Goal: Find specific page/section: Find specific page/section

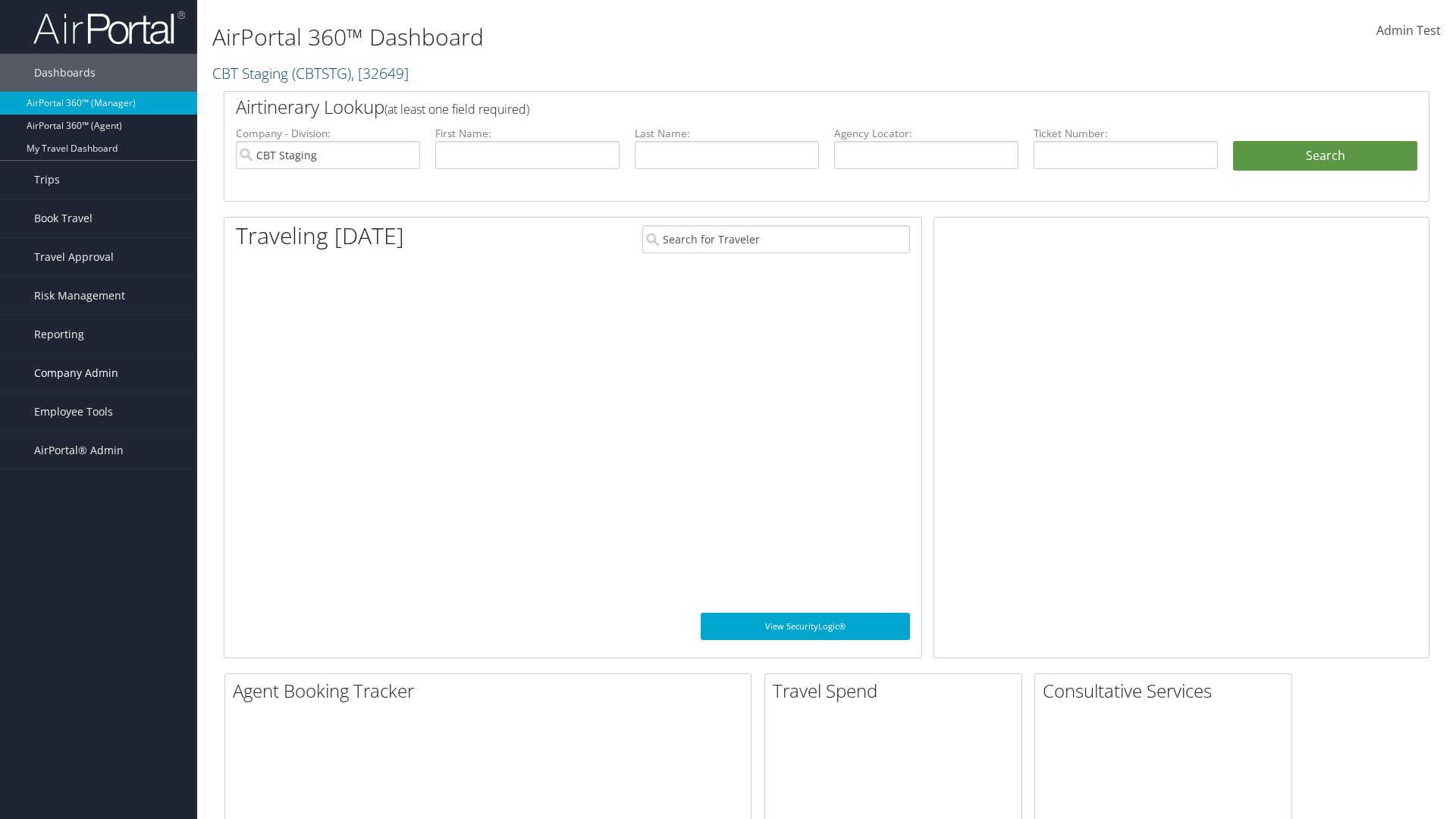
click at [99, 373] on span "Company Admin" at bounding box center [76, 373] width 84 height 38
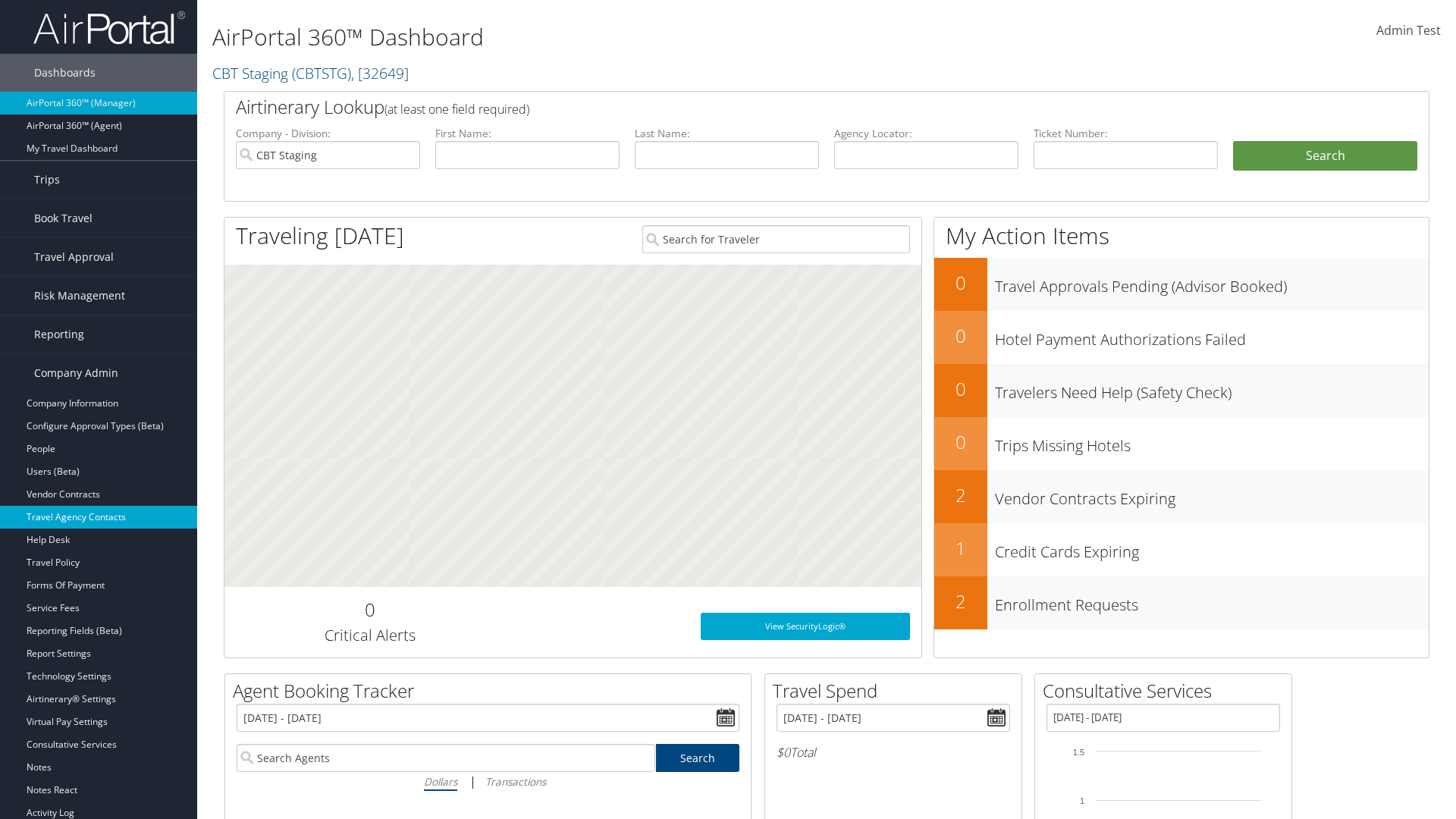
click at [99, 517] on link "Travel Agency Contacts" at bounding box center [99, 517] width 197 height 23
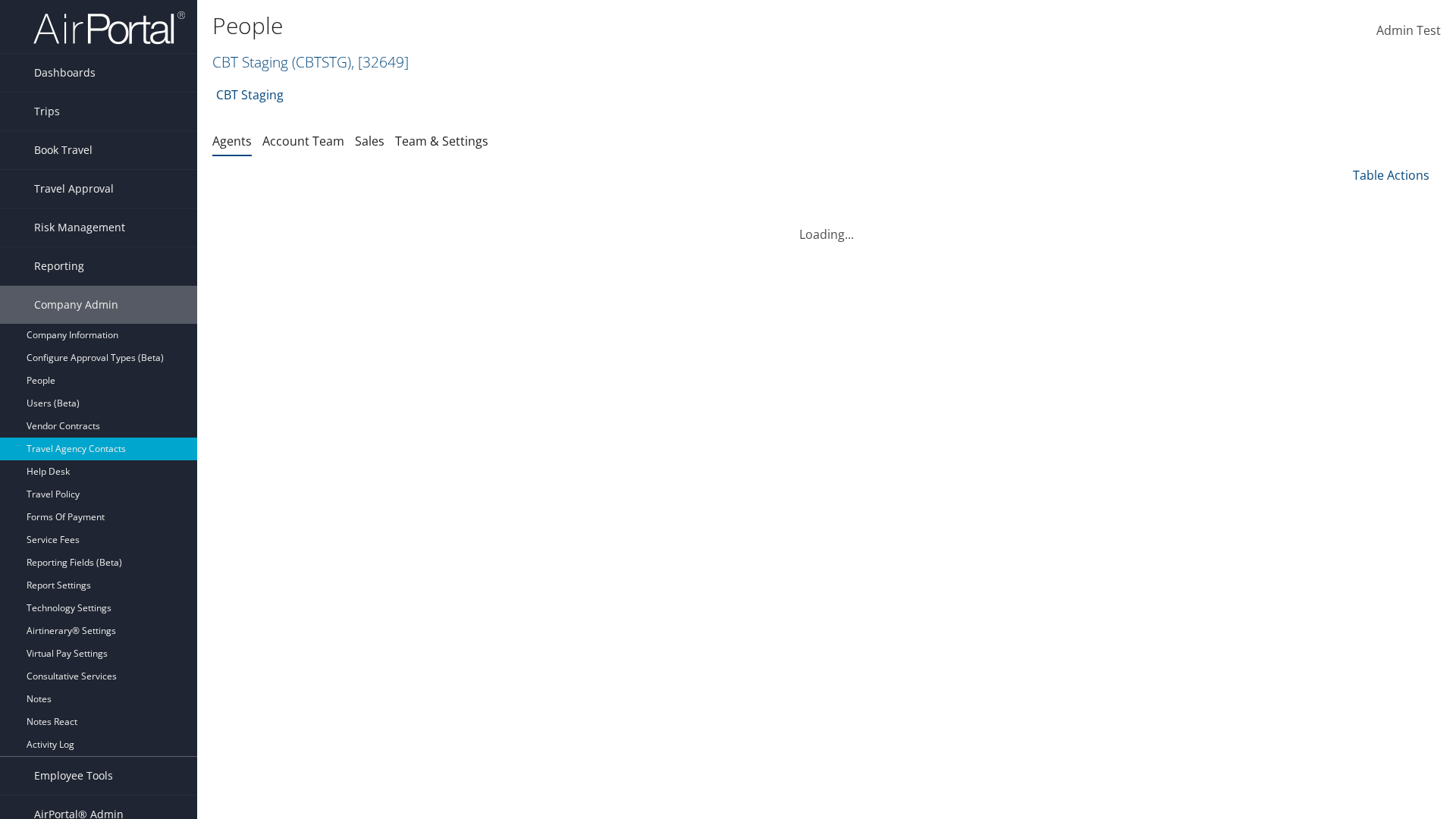
click at [442, 140] on link "Team & Settings" at bounding box center [442, 141] width 93 height 16
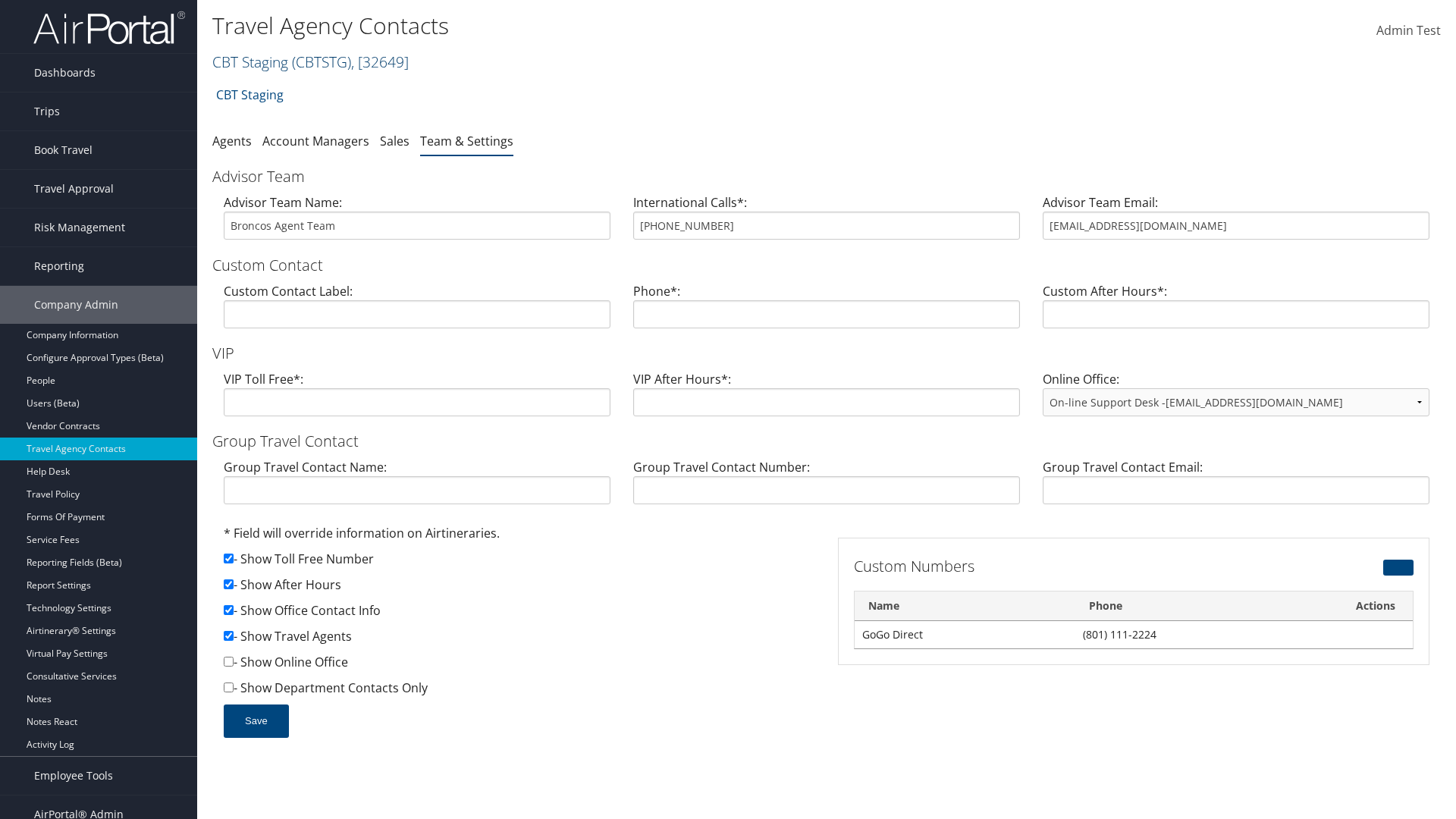
click at [250, 61] on link "CBT Staging ( CBTSTG ) , [ 32649 ]" at bounding box center [310, 61] width 196 height 20
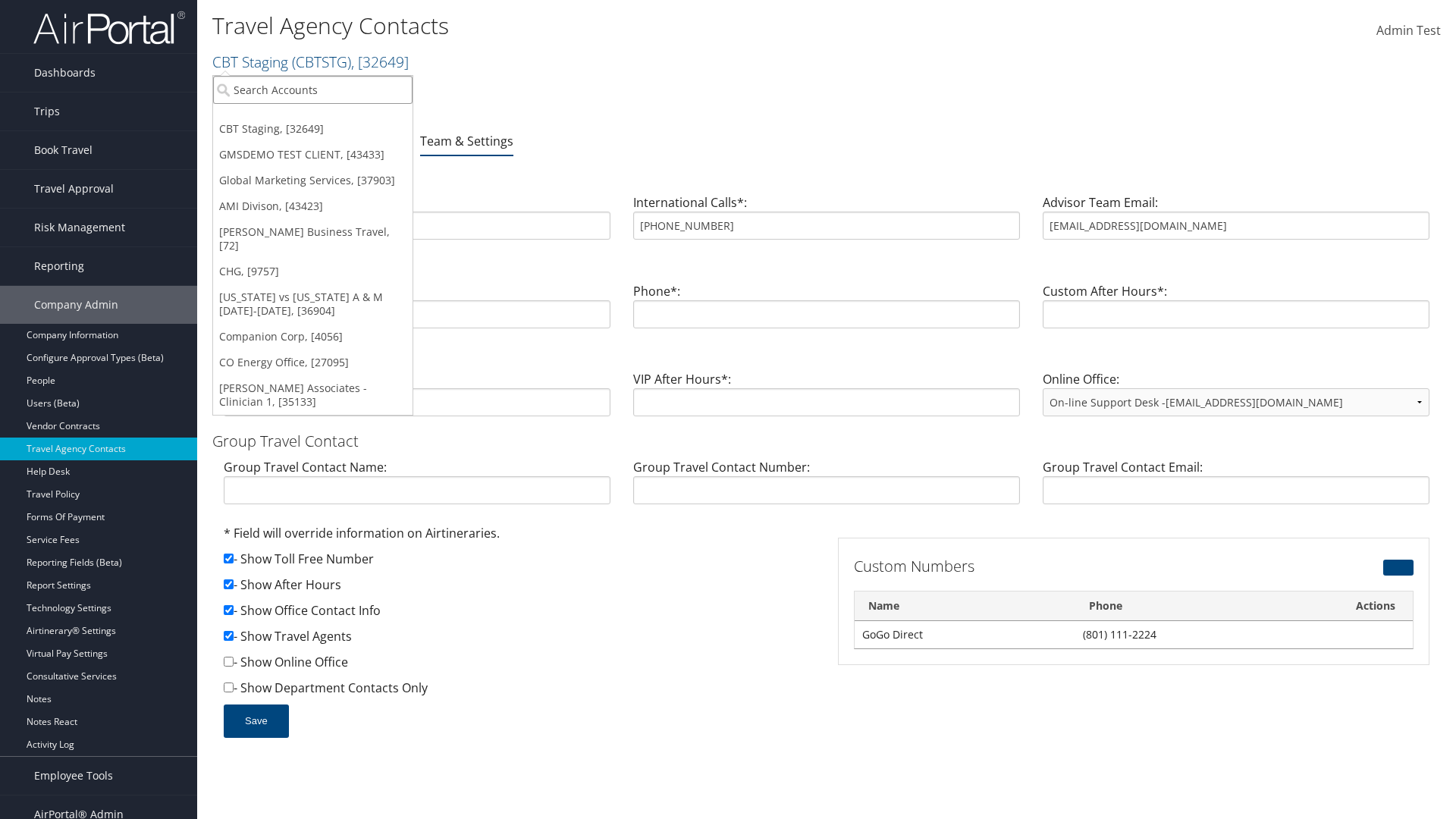
click at [312, 90] on input "search" at bounding box center [313, 90] width 200 height 28
type input "Global Marketing Services"
click at [327, 117] on div "Global Marketing Services (301946), [37903]" at bounding box center [327, 117] width 244 height 14
